Goal: Information Seeking & Learning: Learn about a topic

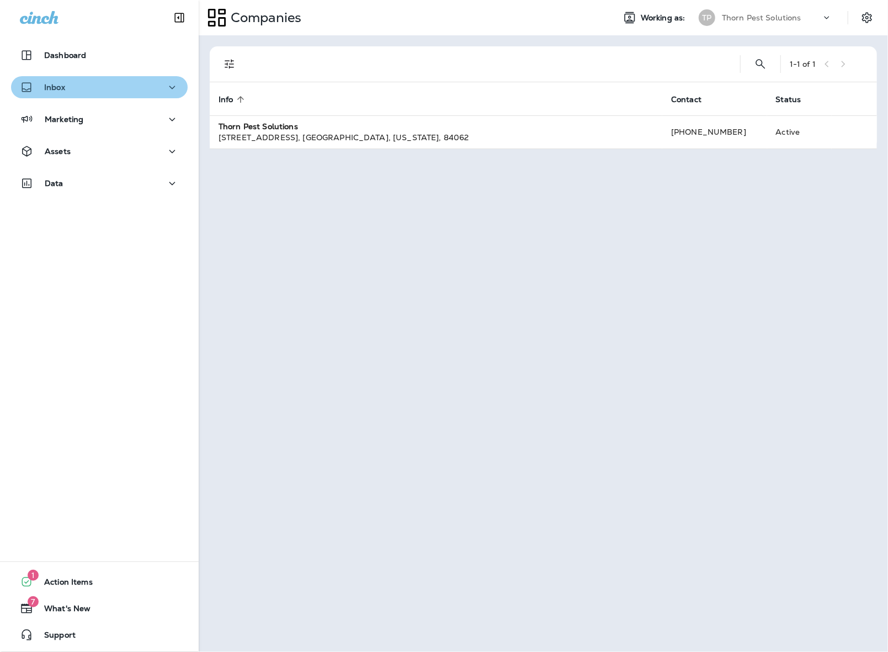
click at [157, 84] on div "Inbox" at bounding box center [99, 88] width 159 height 14
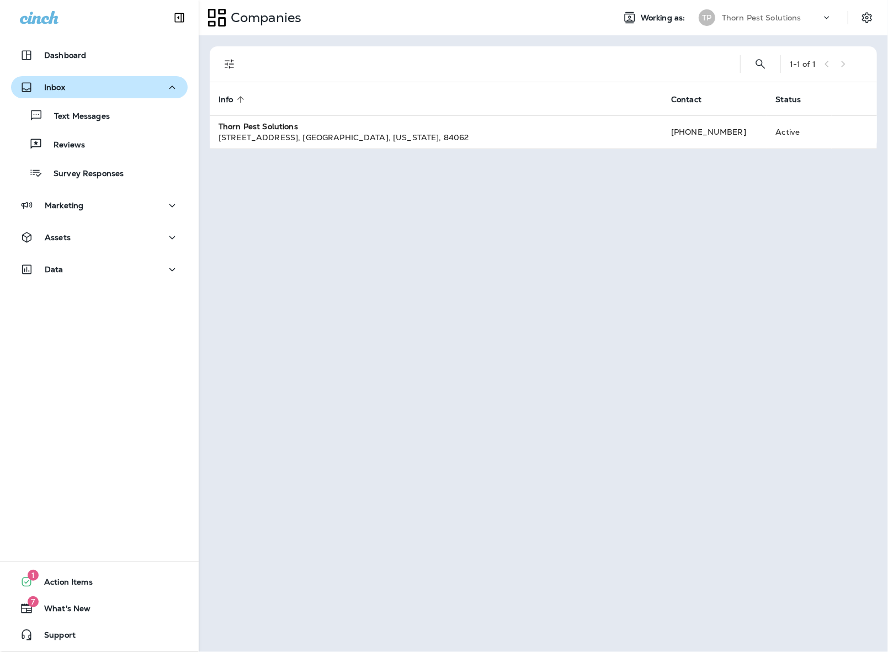
click at [157, 84] on div "Inbox" at bounding box center [99, 88] width 159 height 14
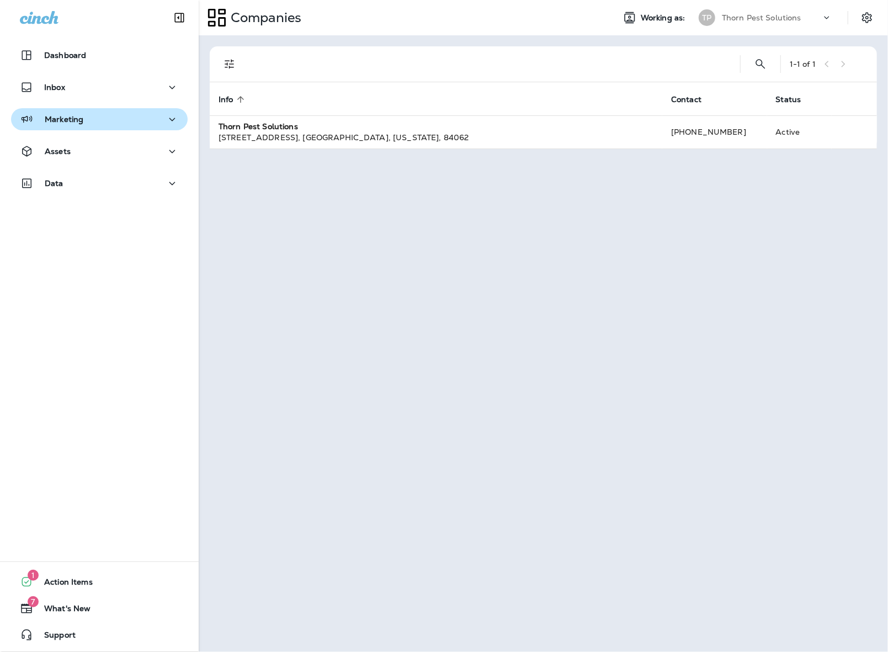
click at [154, 117] on div "Marketing" at bounding box center [99, 120] width 159 height 14
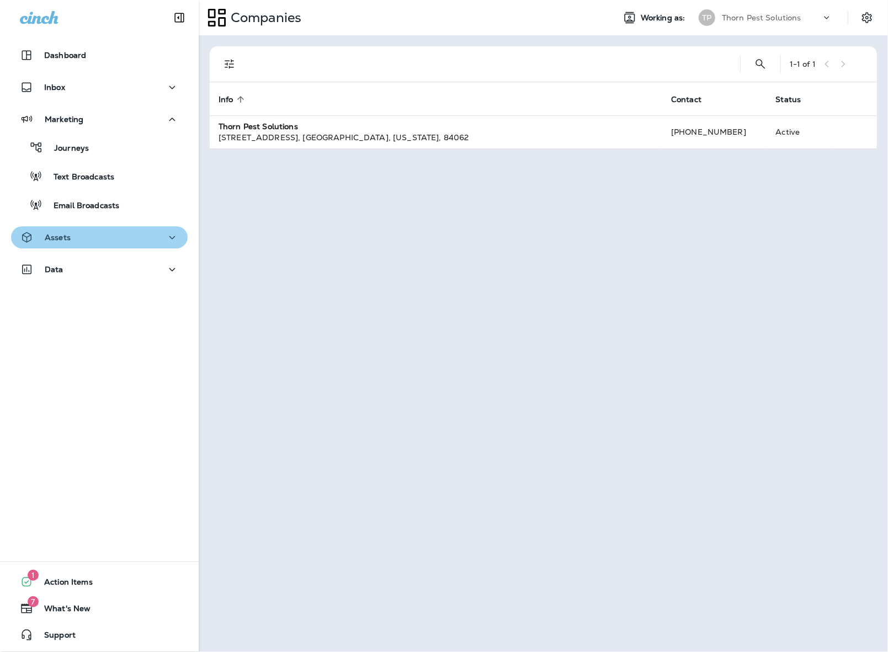
click at [166, 239] on icon "button" at bounding box center [172, 238] width 13 height 14
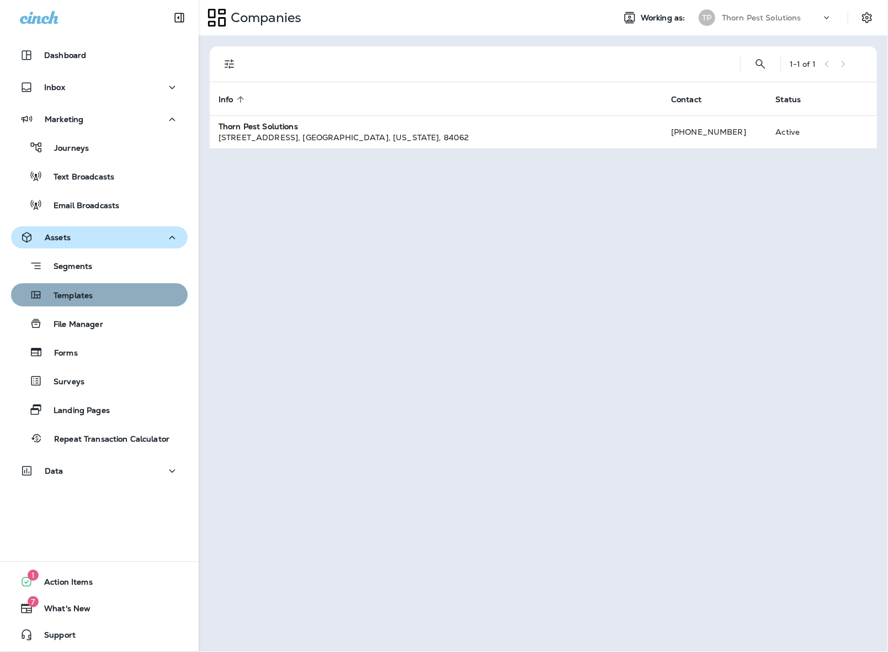
click at [115, 297] on div "Templates" at bounding box center [99, 294] width 168 height 17
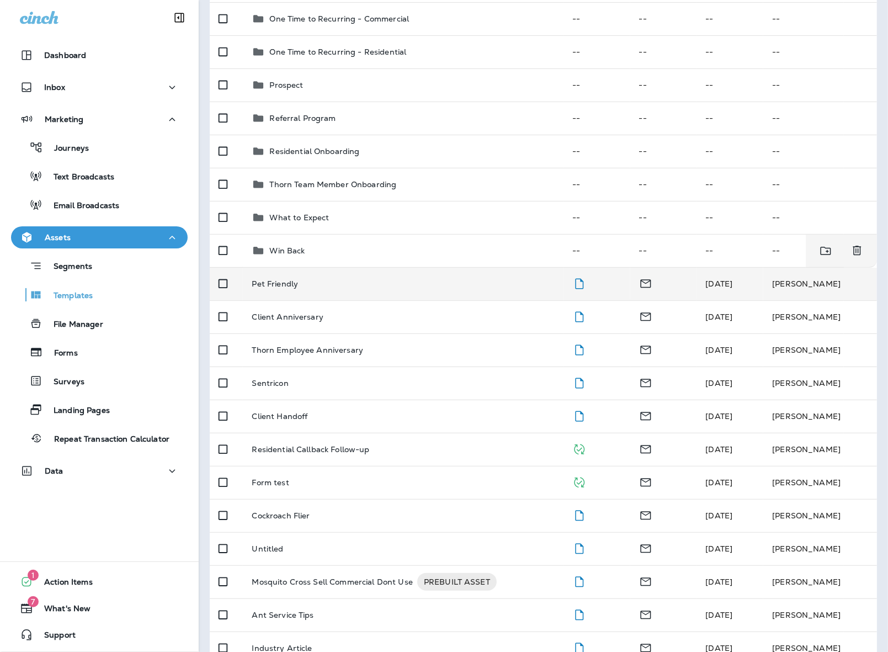
scroll to position [276, 0]
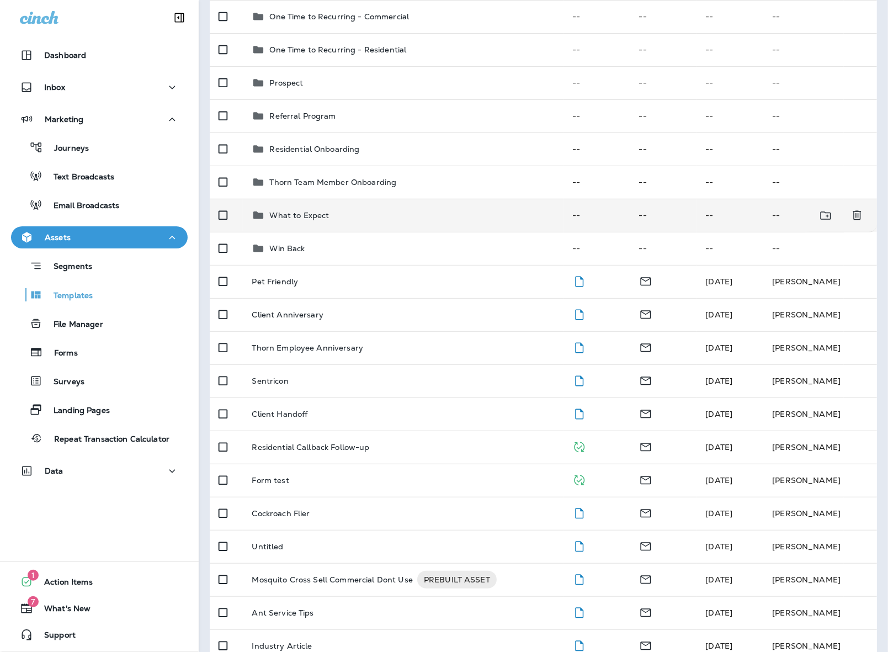
click at [374, 209] on div "What to Expect" at bounding box center [403, 215] width 302 height 13
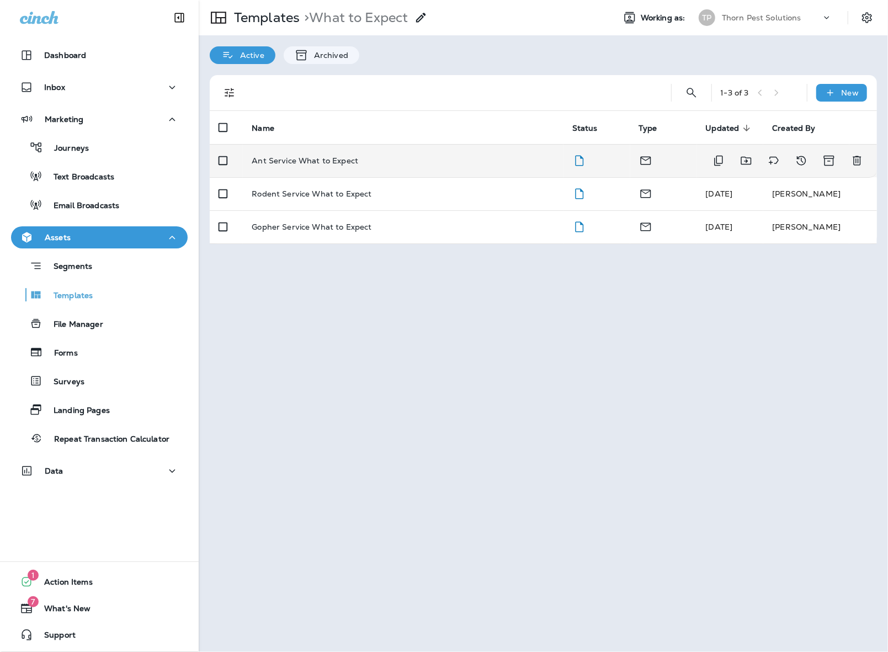
click at [402, 157] on div "Ant Service What to Expect" at bounding box center [403, 160] width 302 height 9
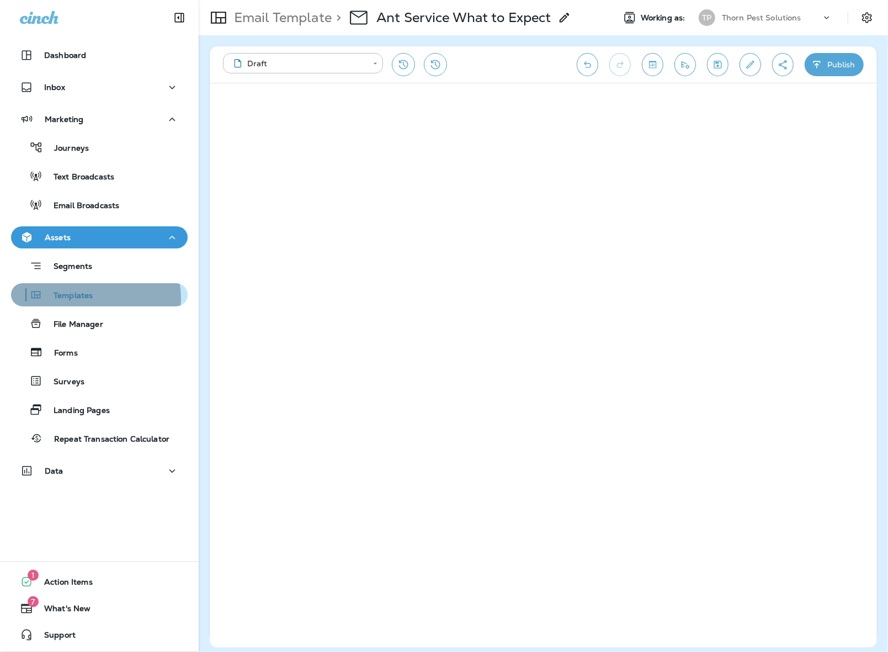
click at [89, 298] on p "Templates" at bounding box center [67, 296] width 50 height 10
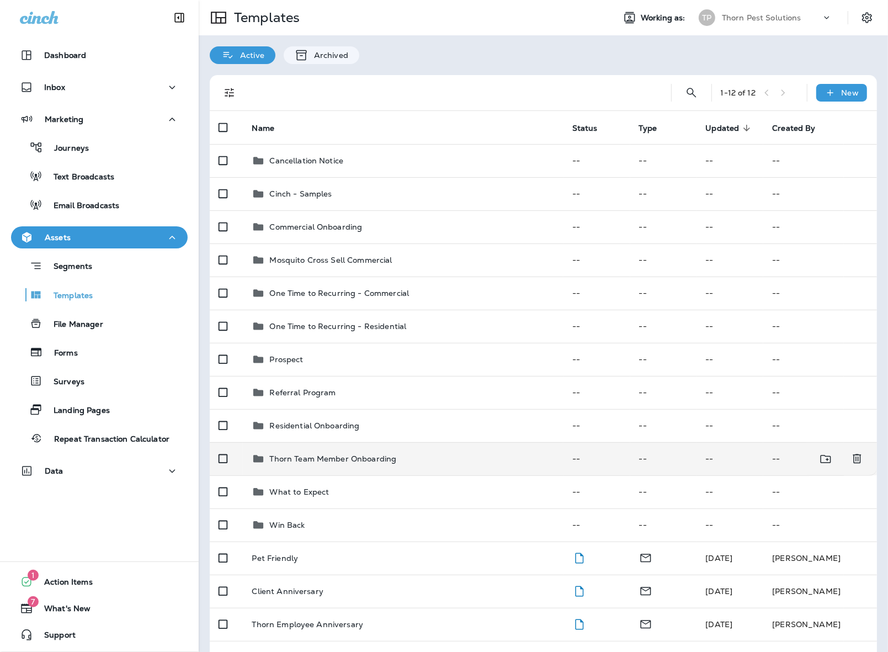
click at [369, 468] on td "Thorn Team Member Onboarding" at bounding box center [403, 458] width 320 height 33
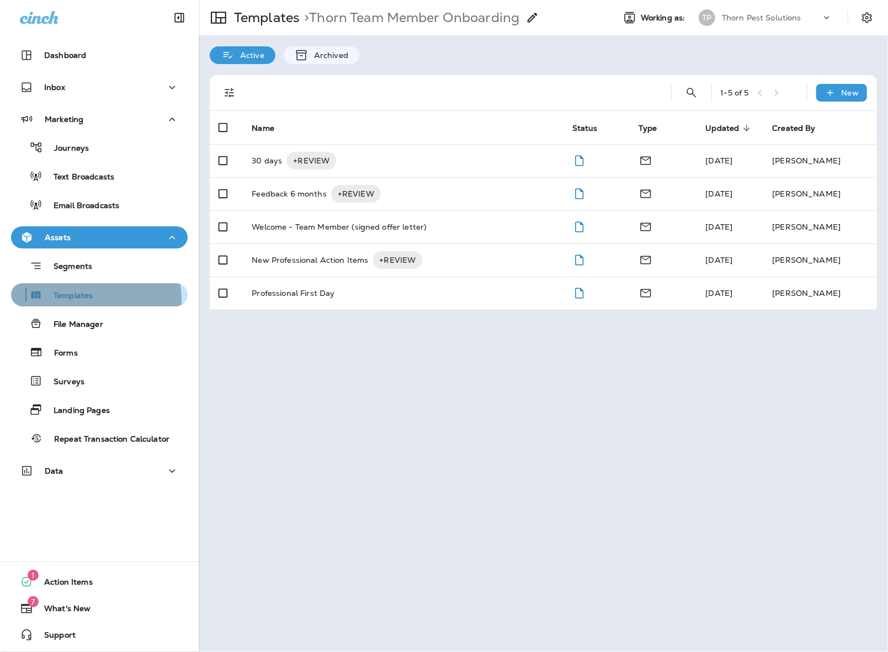
click at [88, 298] on p "Templates" at bounding box center [67, 296] width 50 height 10
click at [67, 291] on p "Templates" at bounding box center [67, 296] width 50 height 10
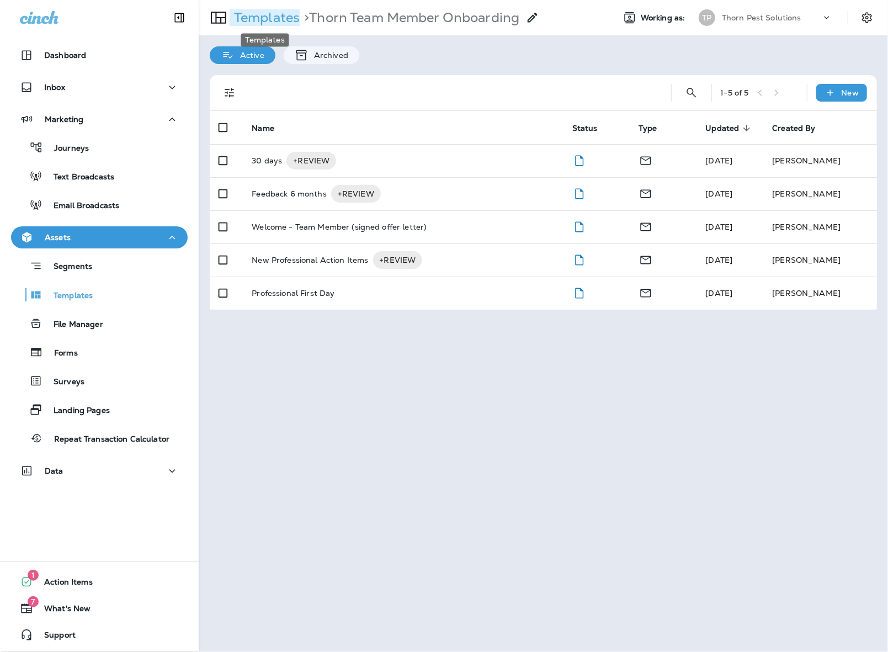
click at [255, 20] on p "Templates" at bounding box center [265, 17] width 70 height 17
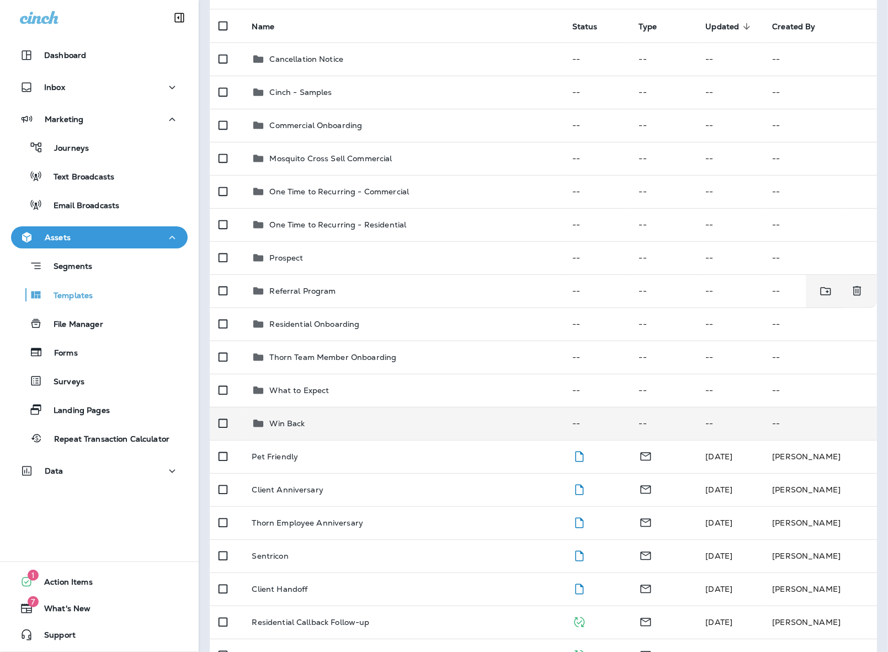
scroll to position [103, 0]
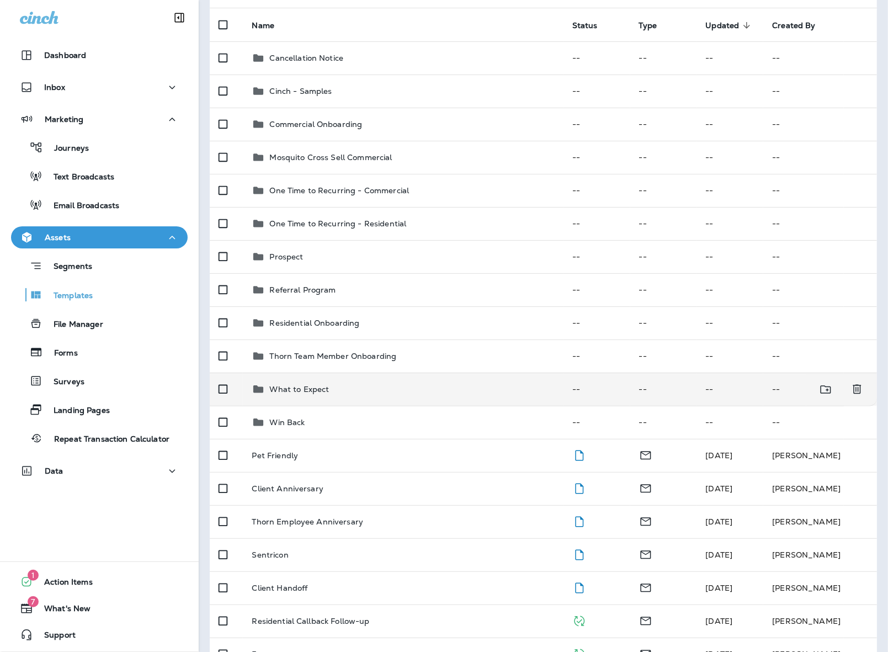
click at [310, 385] on p "What to Expect" at bounding box center [299, 389] width 60 height 9
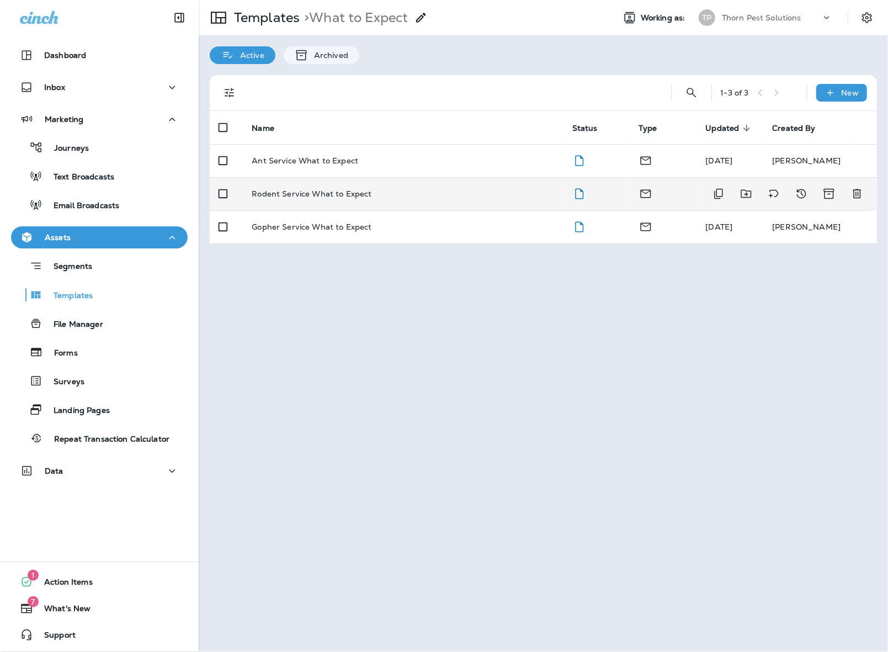
click at [353, 189] on p "Rodent Service What to Expect" at bounding box center [312, 193] width 120 height 9
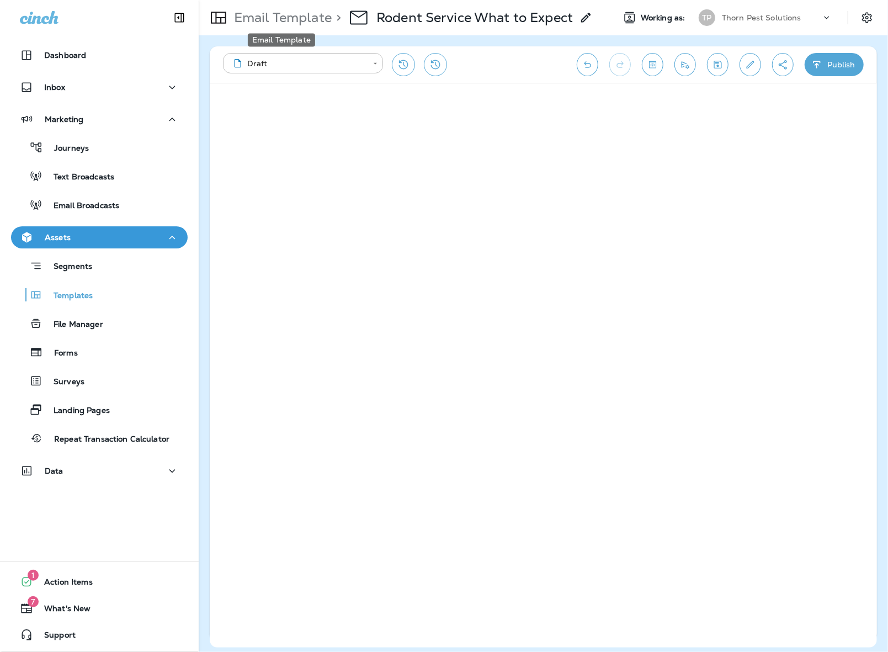
click at [285, 18] on p "Email Template" at bounding box center [281, 17] width 102 height 17
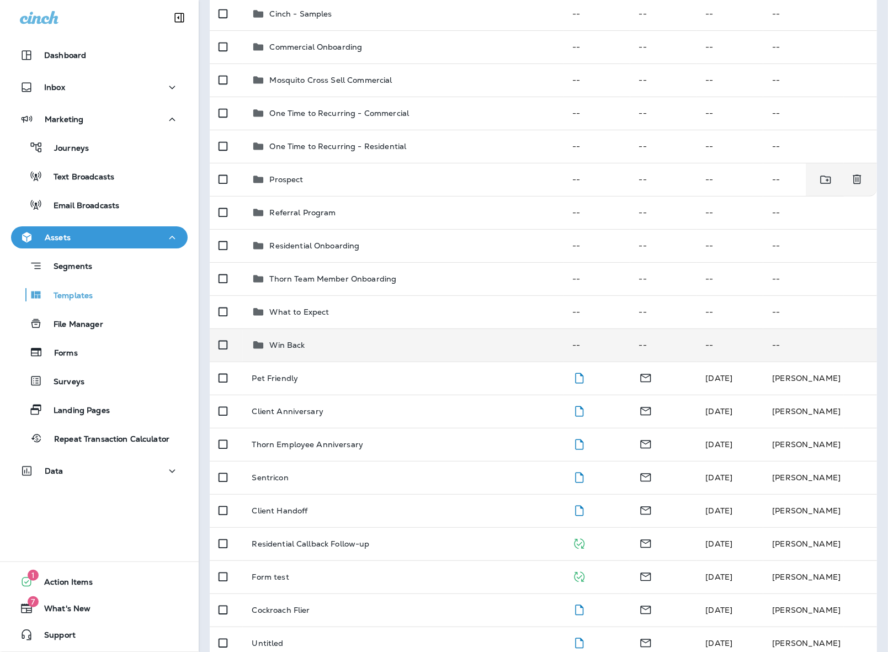
scroll to position [178, 0]
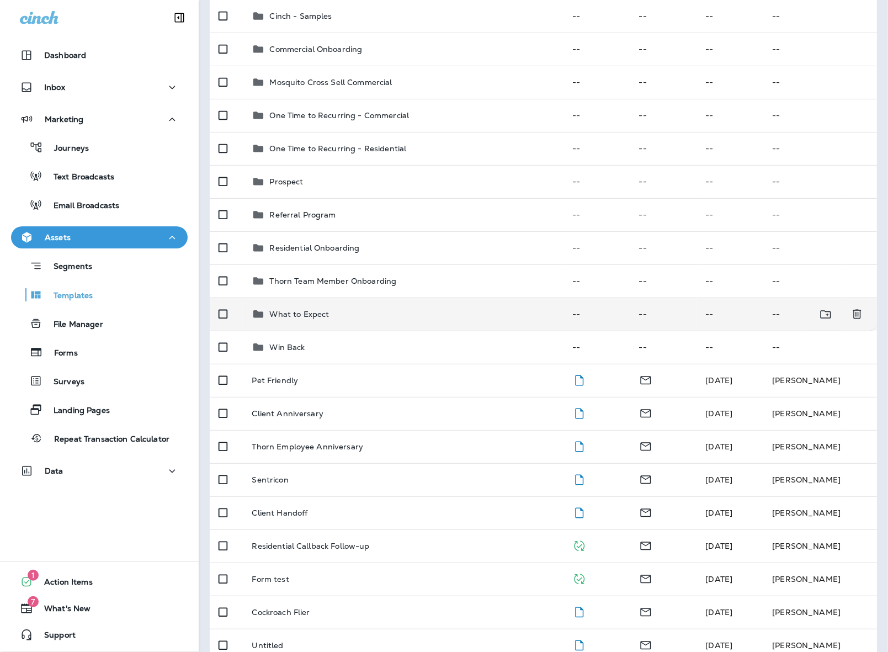
click at [342, 298] on td "What to Expect" at bounding box center [403, 313] width 320 height 33
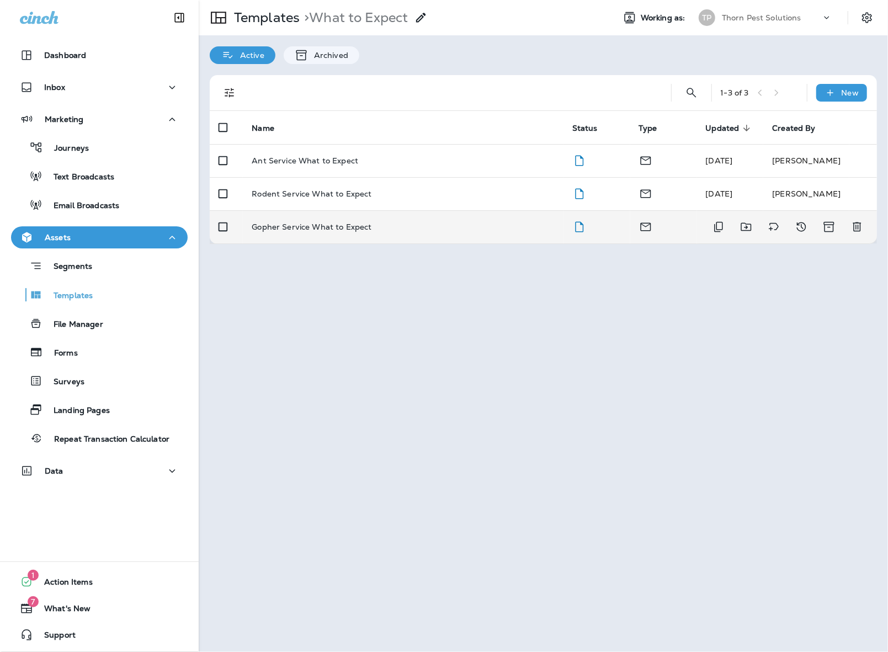
click at [389, 222] on div "Gopher Service What to Expect" at bounding box center [403, 226] width 302 height 9
